Goal: Task Accomplishment & Management: Use online tool/utility

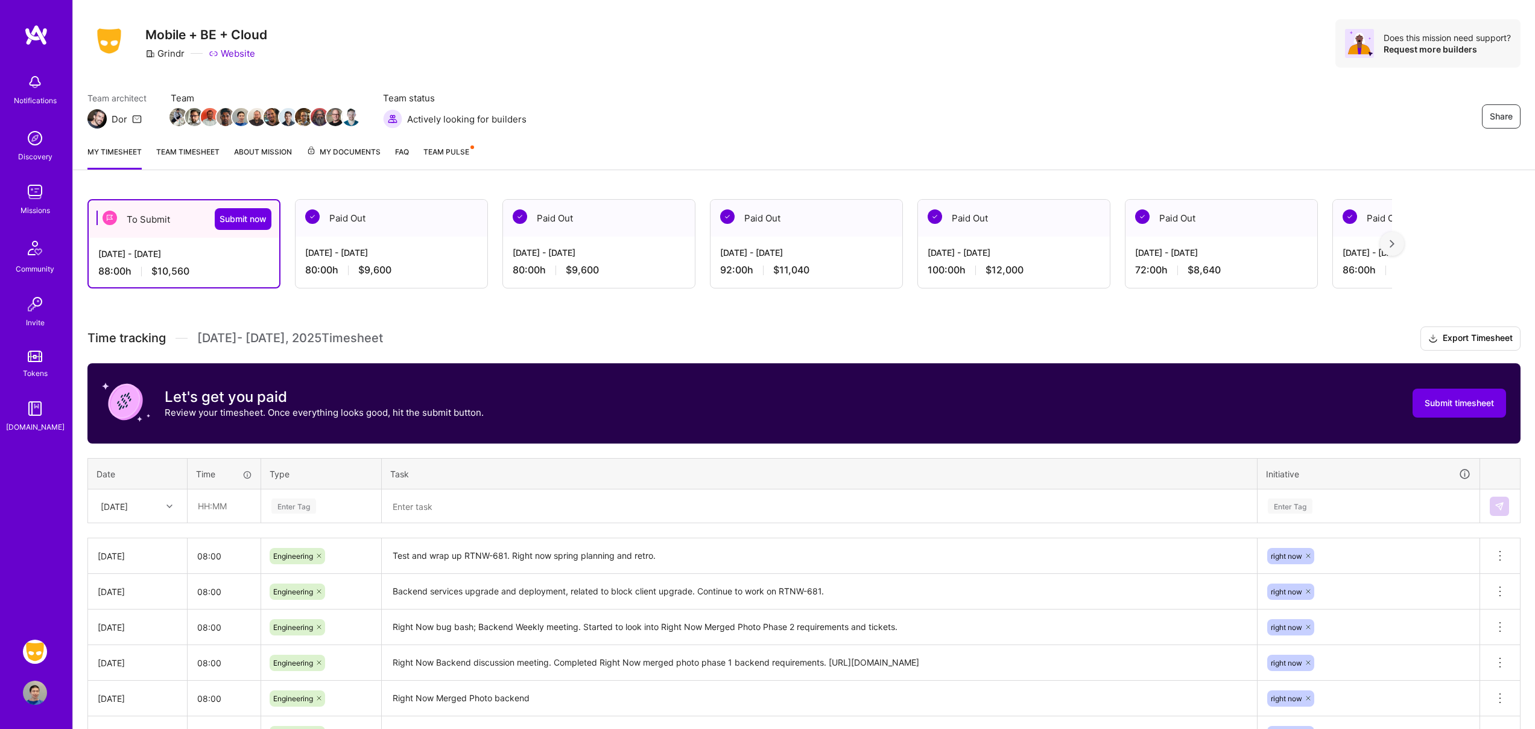
scroll to position [33, 0]
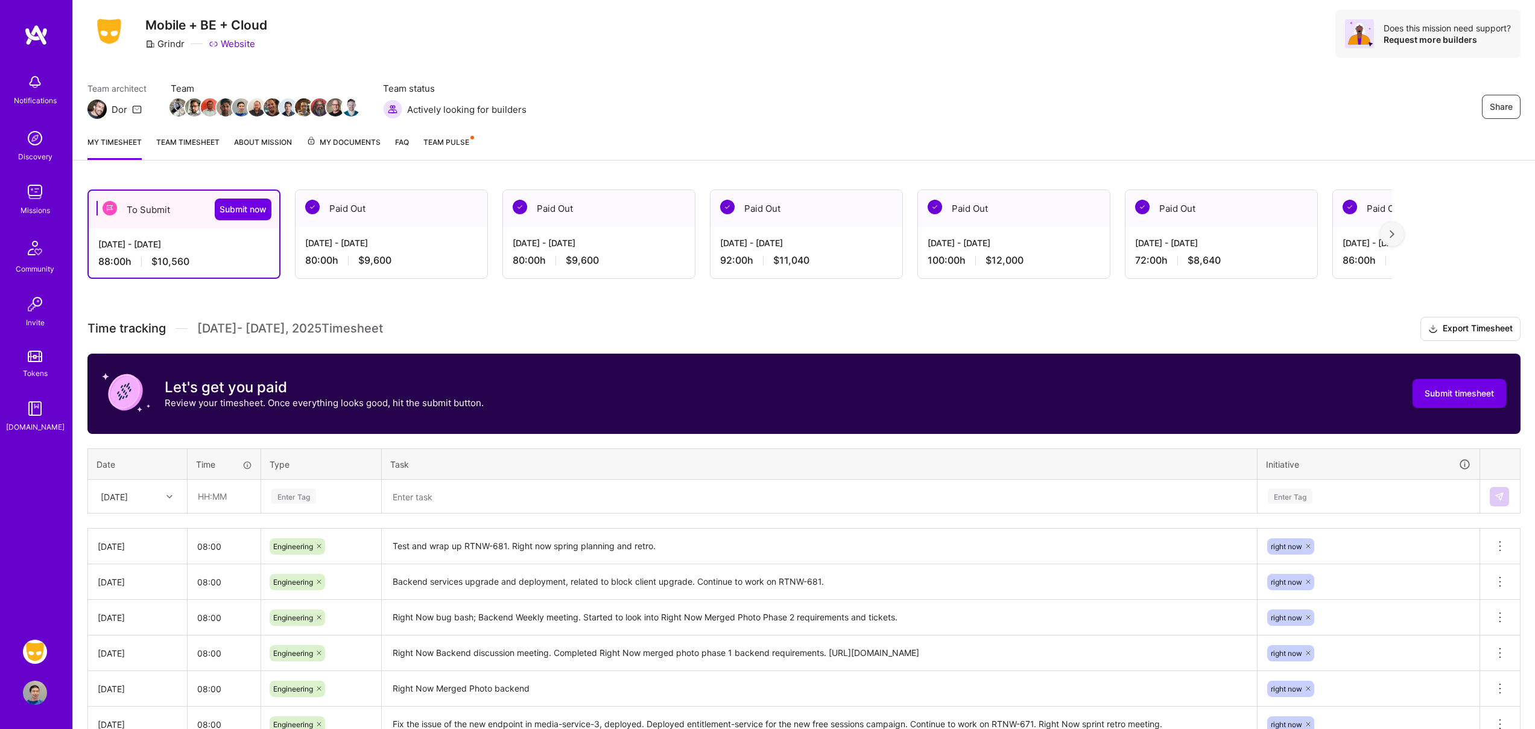
click at [203, 145] on link "Team timesheet" at bounding box center [187, 148] width 63 height 24
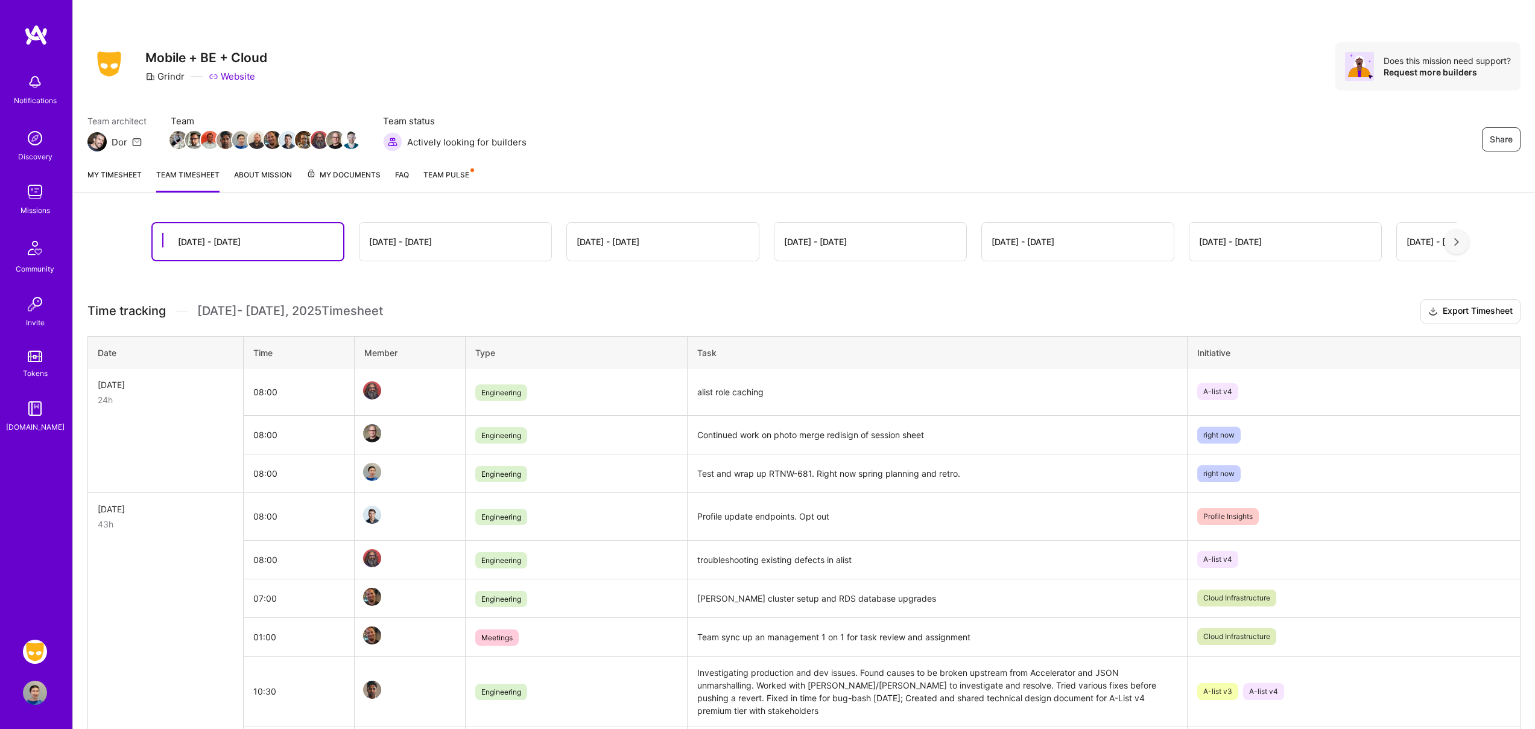
click at [115, 174] on link "My timesheet" at bounding box center [114, 180] width 54 height 24
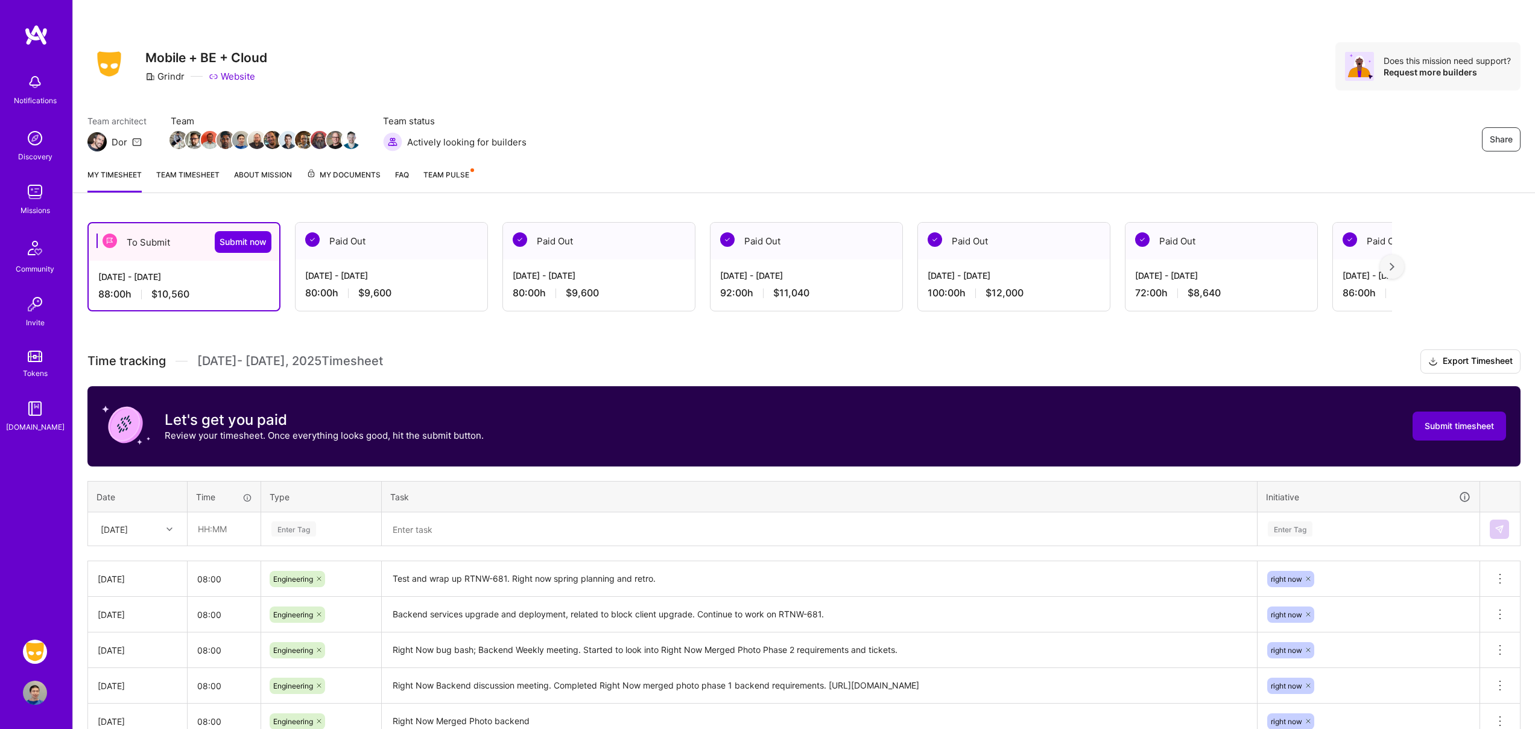
click at [1452, 425] on span "Submit timesheet" at bounding box center [1459, 426] width 69 height 12
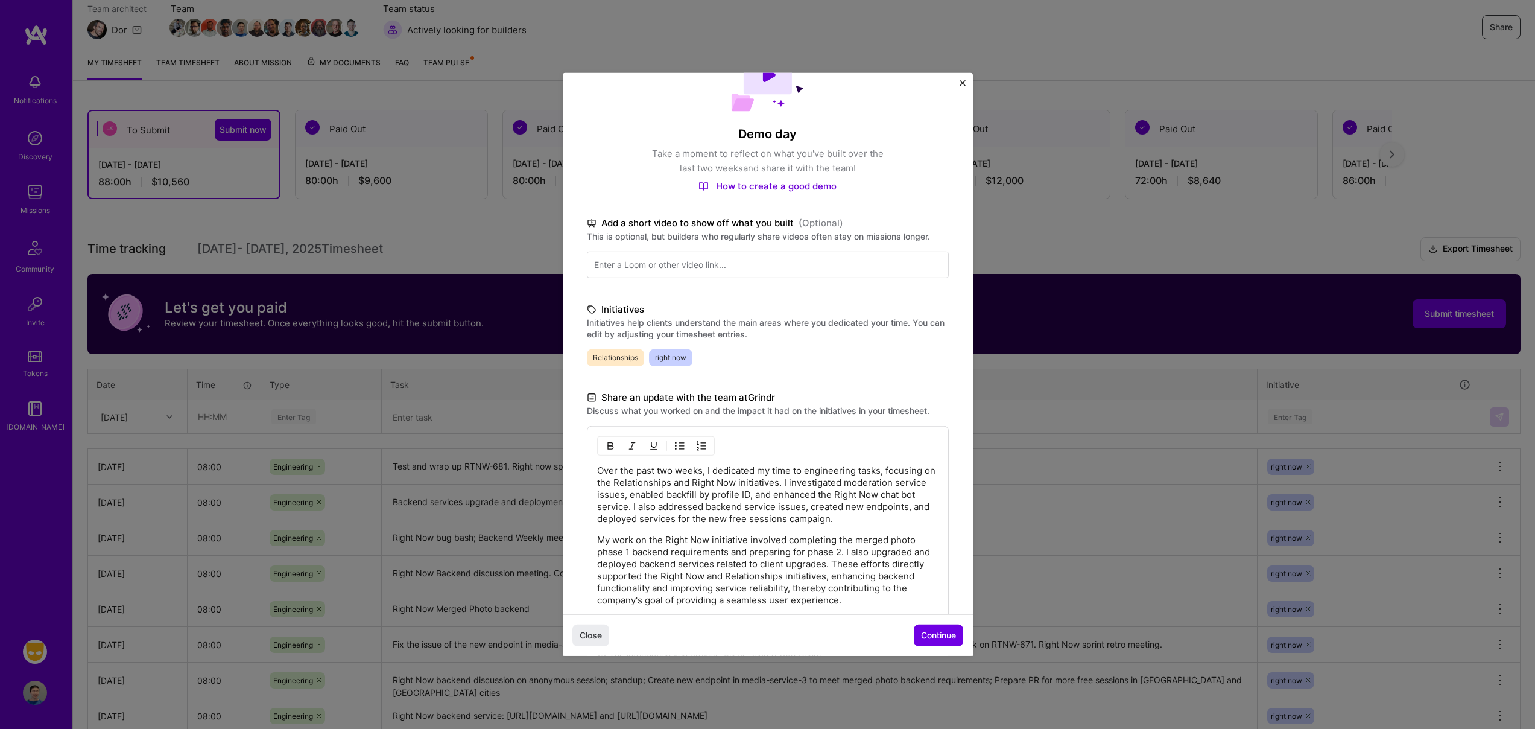
scroll to position [61, 0]
drag, startPoint x: 627, startPoint y: 479, endPoint x: 705, endPoint y: 481, distance: 77.8
click at [705, 481] on p "Over the past two weeks, I dedicated my time to engineering tasks, focusing on …" at bounding box center [767, 492] width 341 height 60
click at [711, 481] on p "Over the past two weeks, I dedicated my time to engineering tasks, focusing on …" at bounding box center [767, 492] width 341 height 60
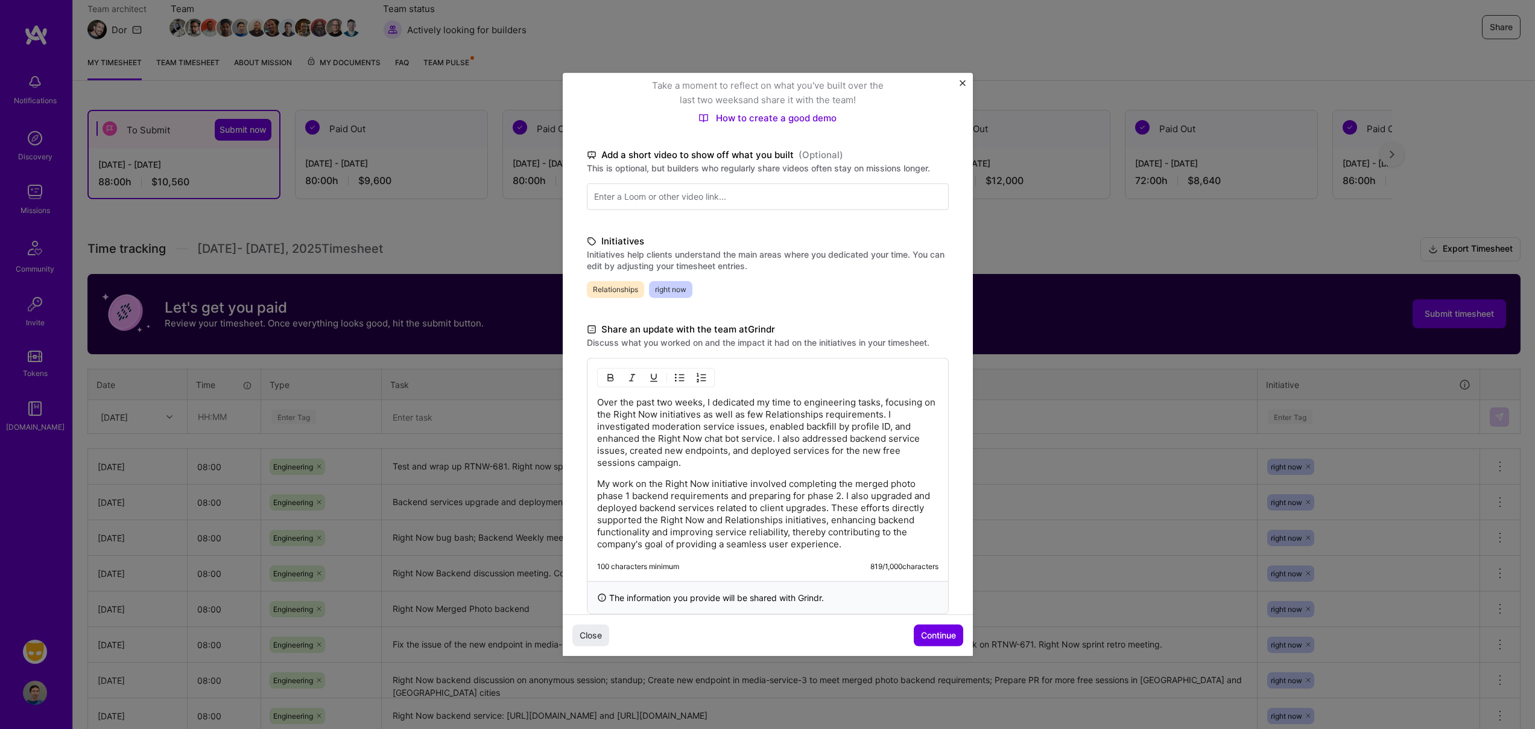
scroll to position [151, 0]
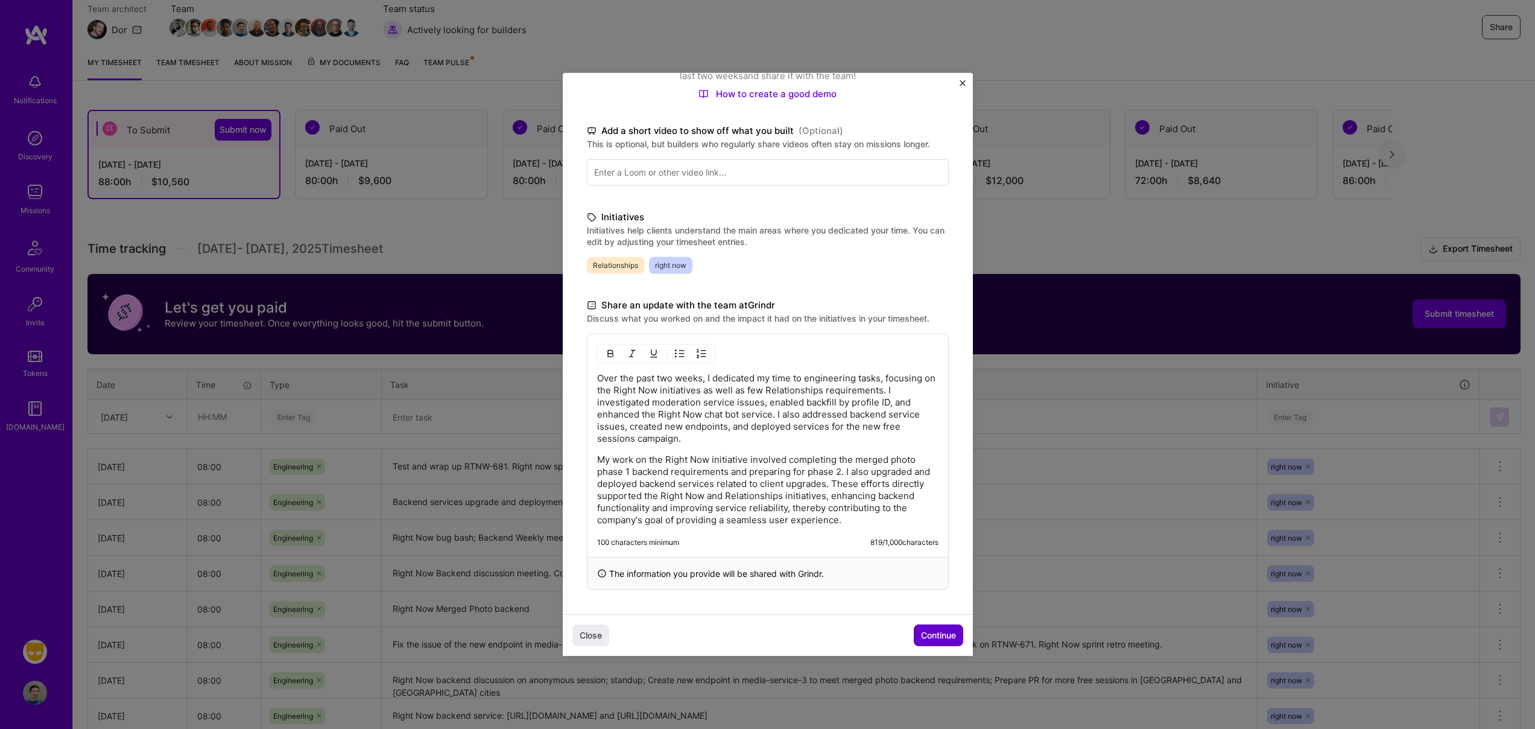
click at [932, 636] on span "Continue" at bounding box center [938, 635] width 35 height 12
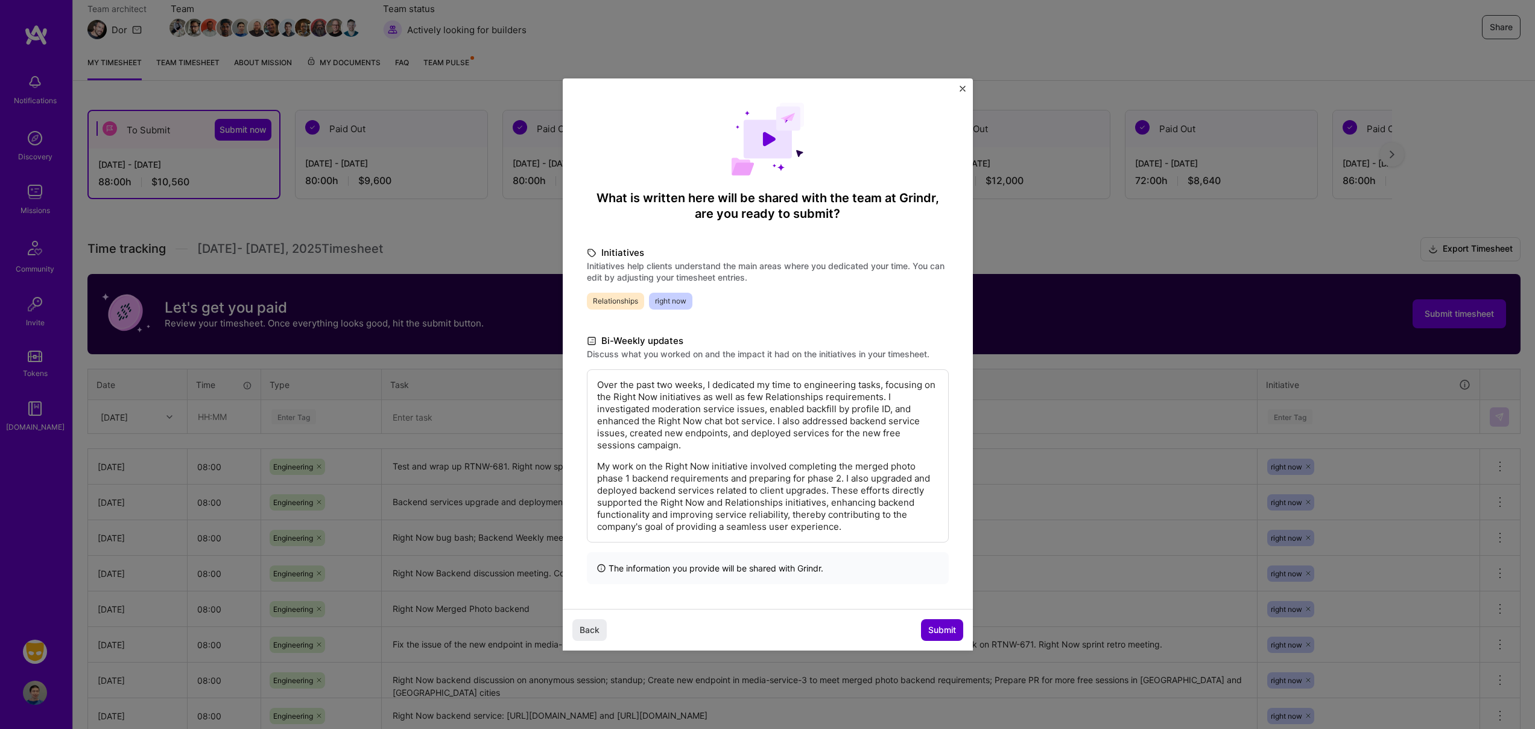
scroll to position [0, 0]
click at [937, 632] on span "Submit" at bounding box center [942, 630] width 28 height 12
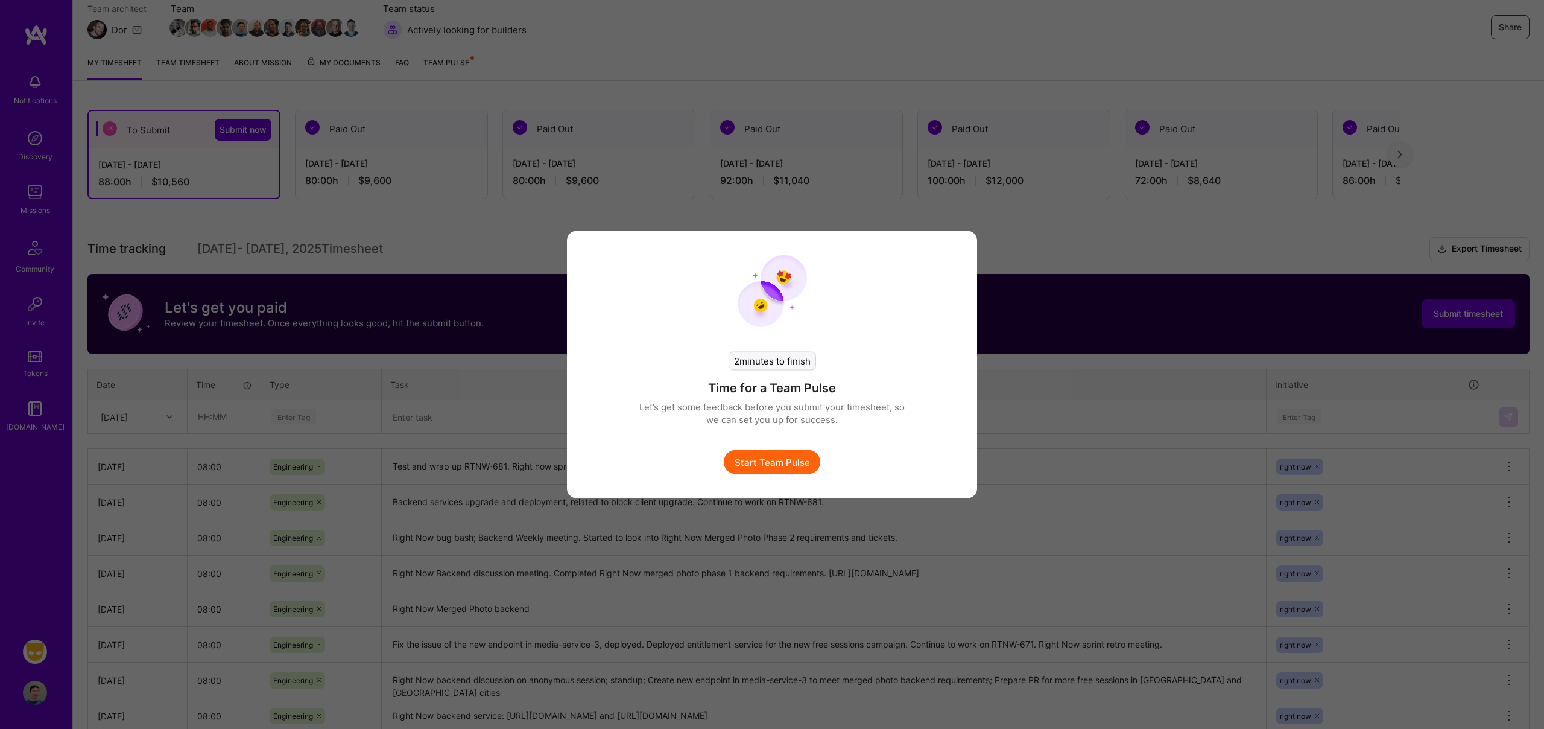
click at [791, 466] on button "Start Team Pulse" at bounding box center [772, 462] width 97 height 24
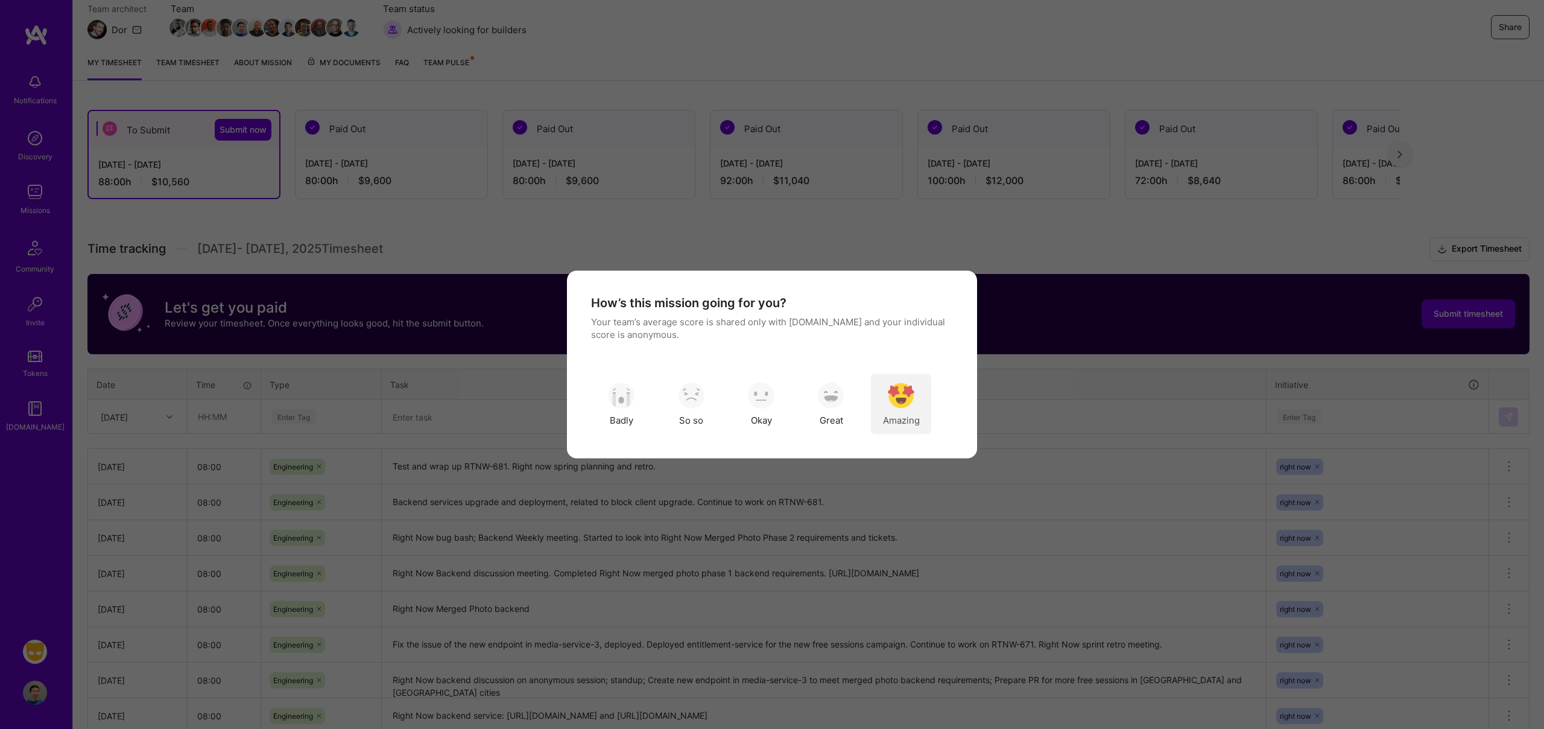
click at [901, 399] on img "modal" at bounding box center [901, 395] width 27 height 27
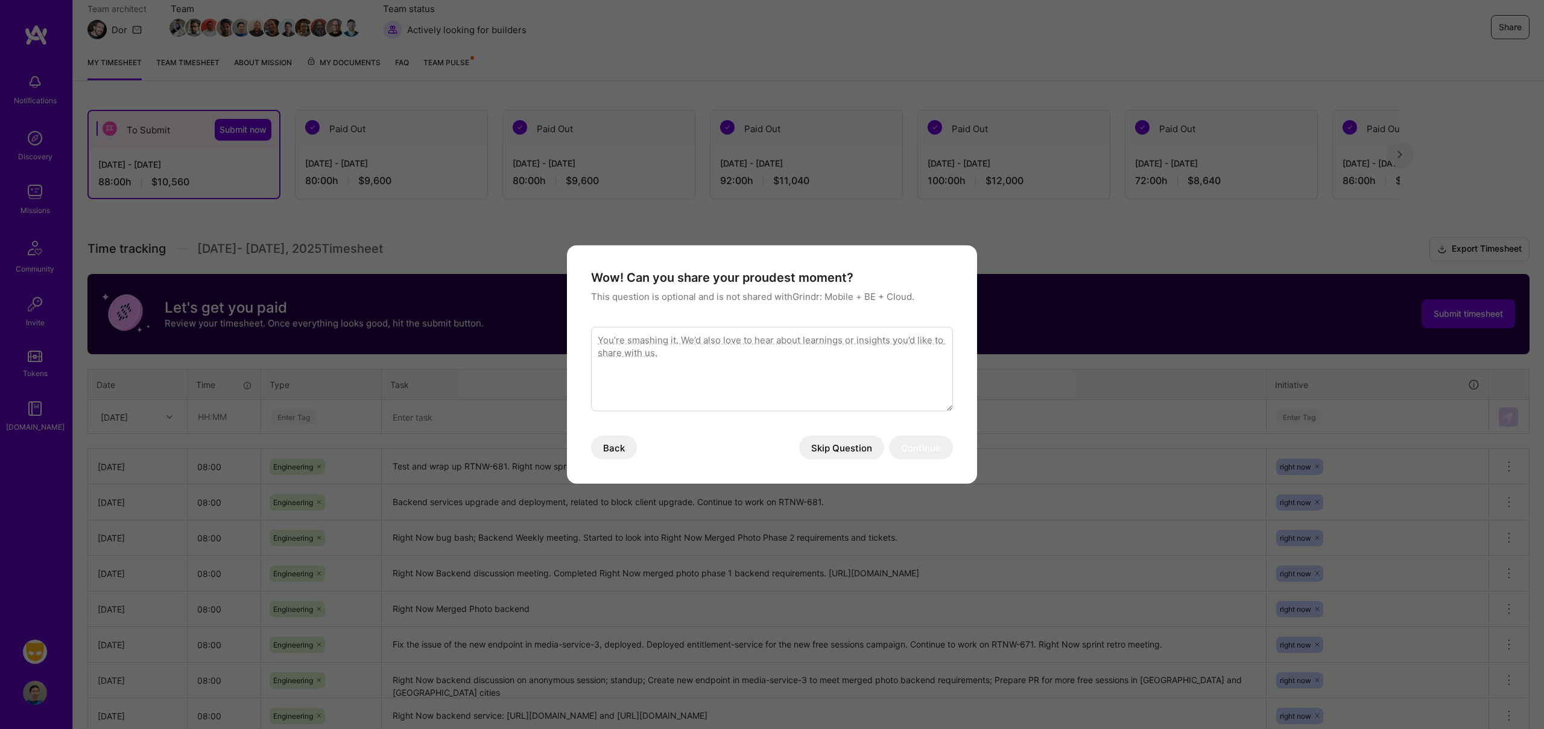
click at [854, 448] on button "Skip Question" at bounding box center [841, 448] width 85 height 24
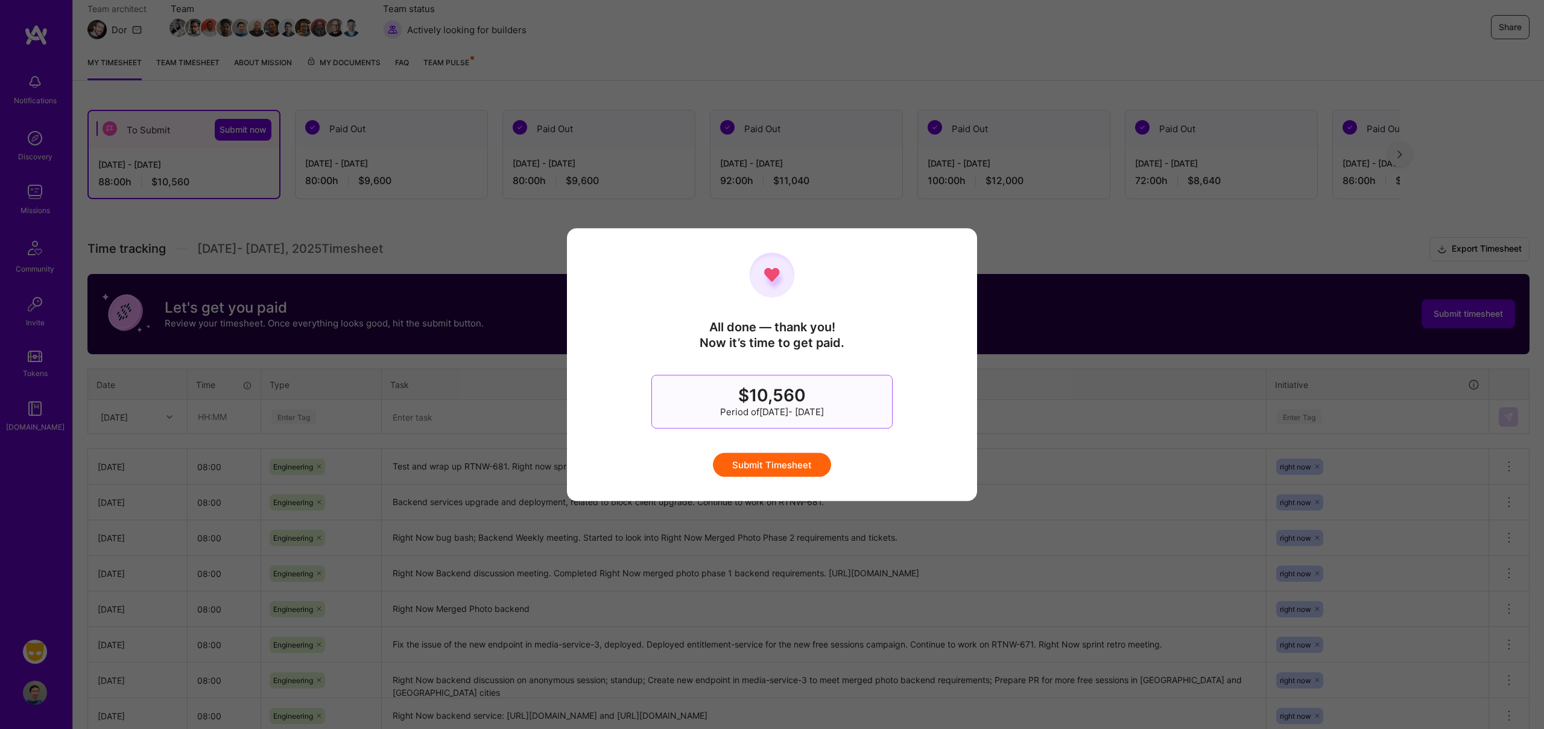
click at [786, 463] on button "Submit Timesheet" at bounding box center [772, 464] width 118 height 24
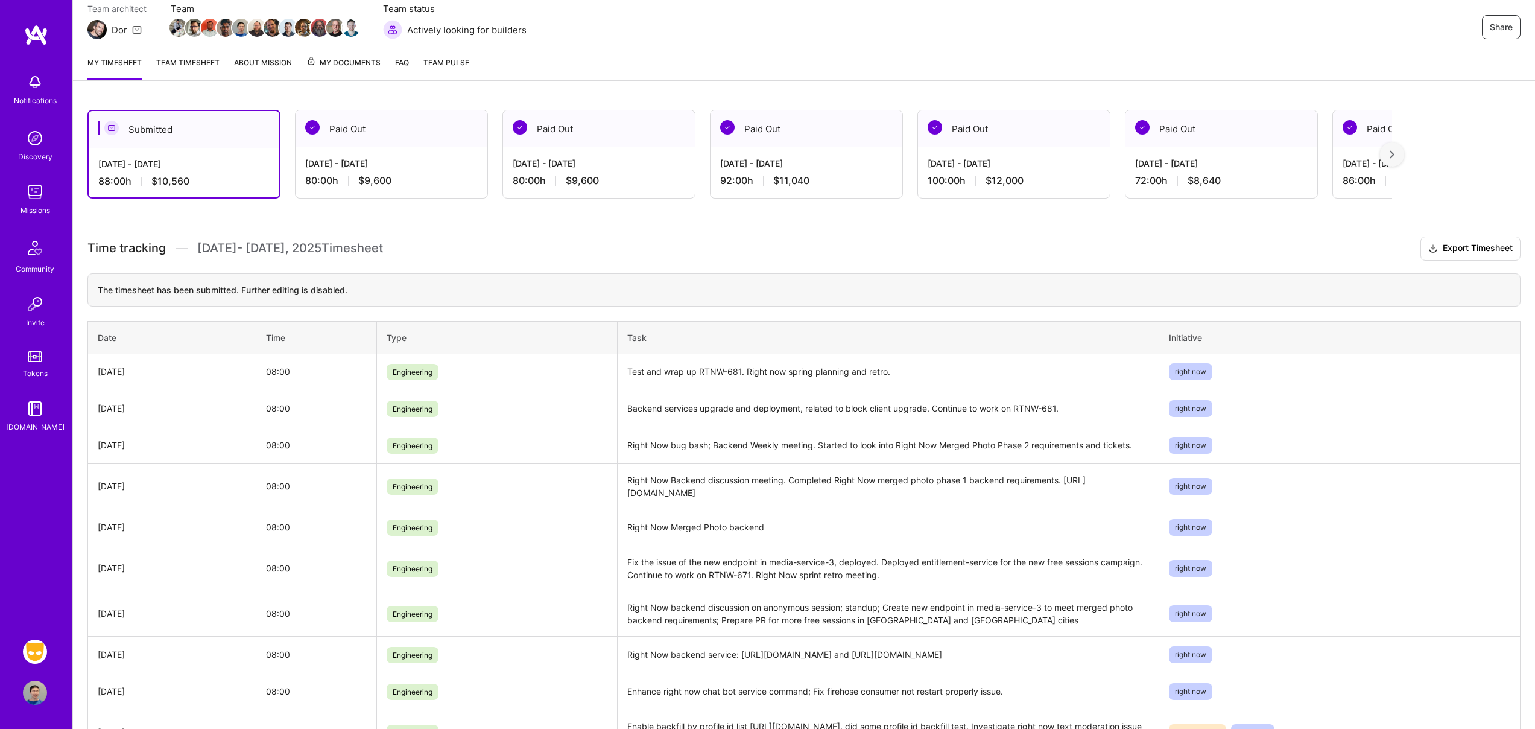
click at [463, 66] on span "Team Pulse" at bounding box center [447, 62] width 46 height 9
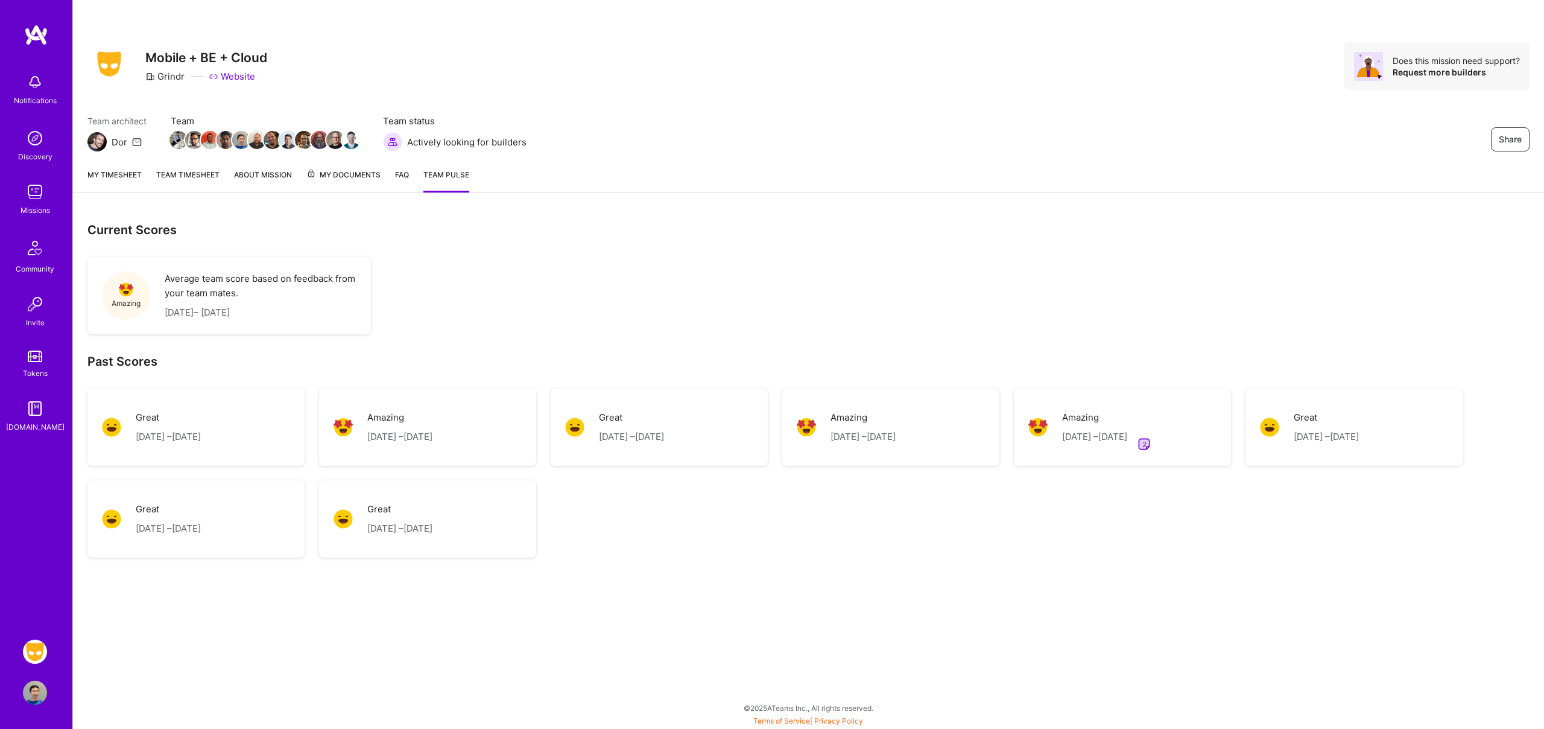
click at [108, 174] on link "My timesheet" at bounding box center [114, 180] width 54 height 24
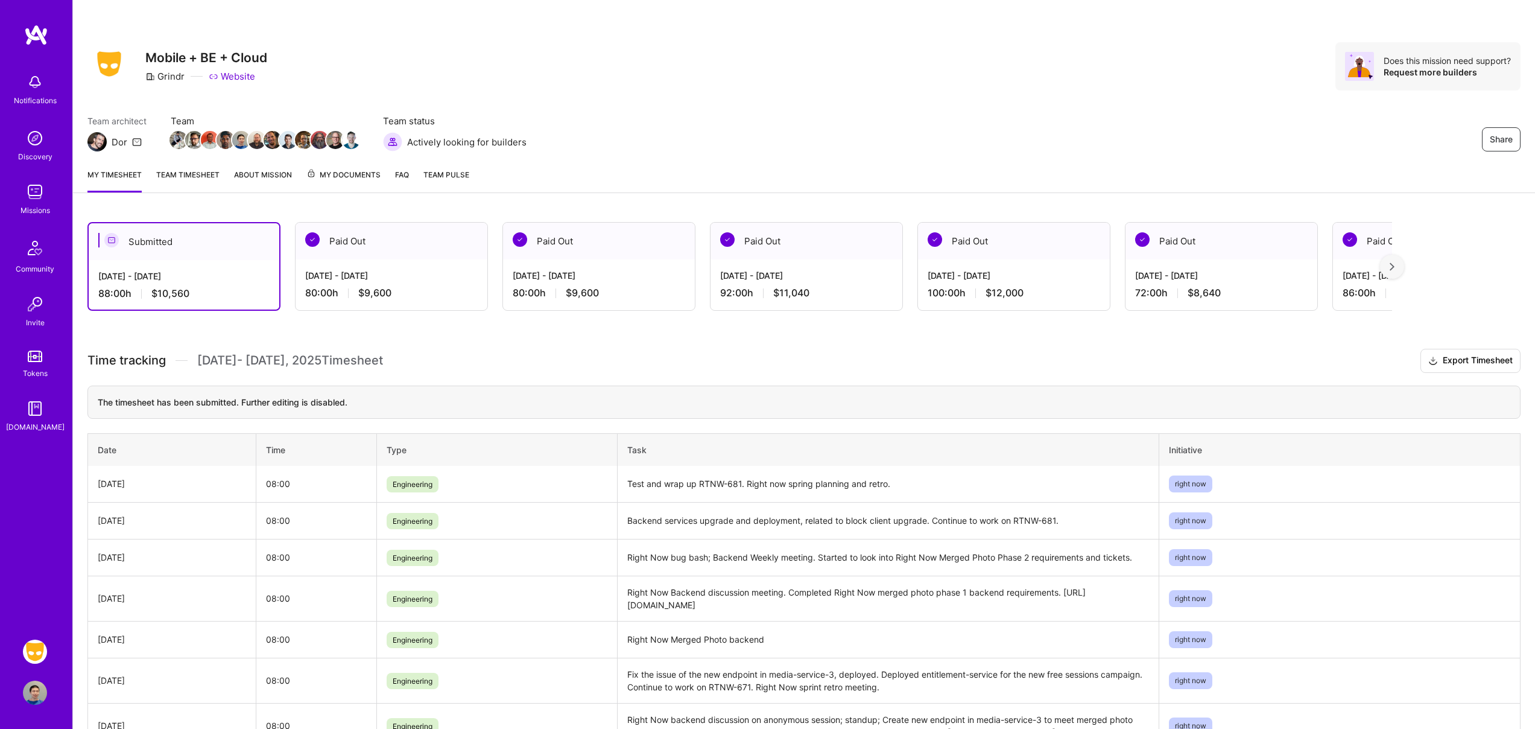
click at [443, 181] on link "Team Pulse" at bounding box center [447, 180] width 46 height 24
